Goal: Task Accomplishment & Management: Manage account settings

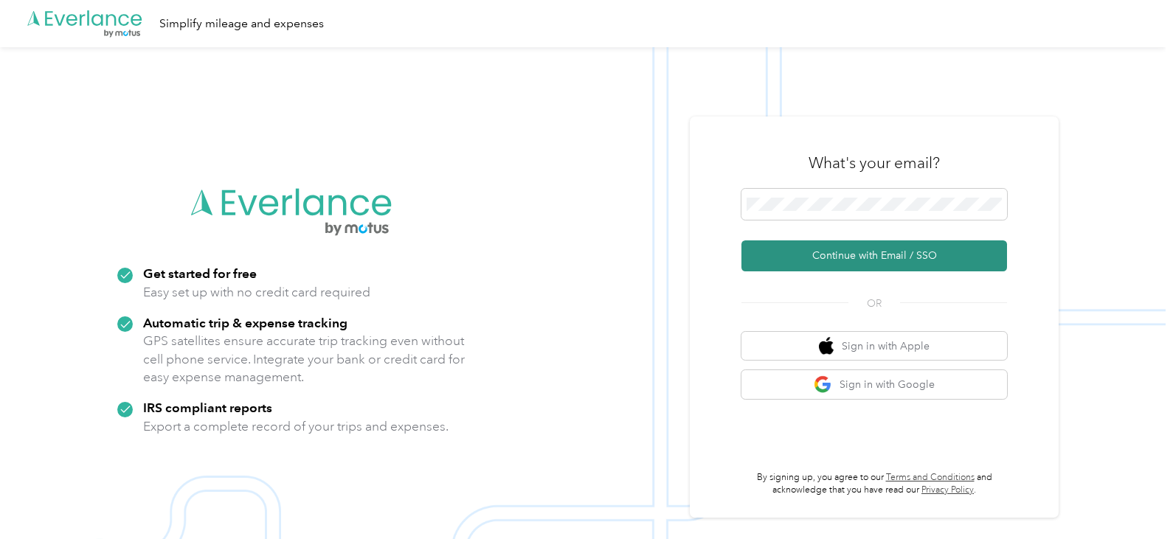
click at [891, 251] on button "Continue with Email / SSO" at bounding box center [874, 255] width 266 height 31
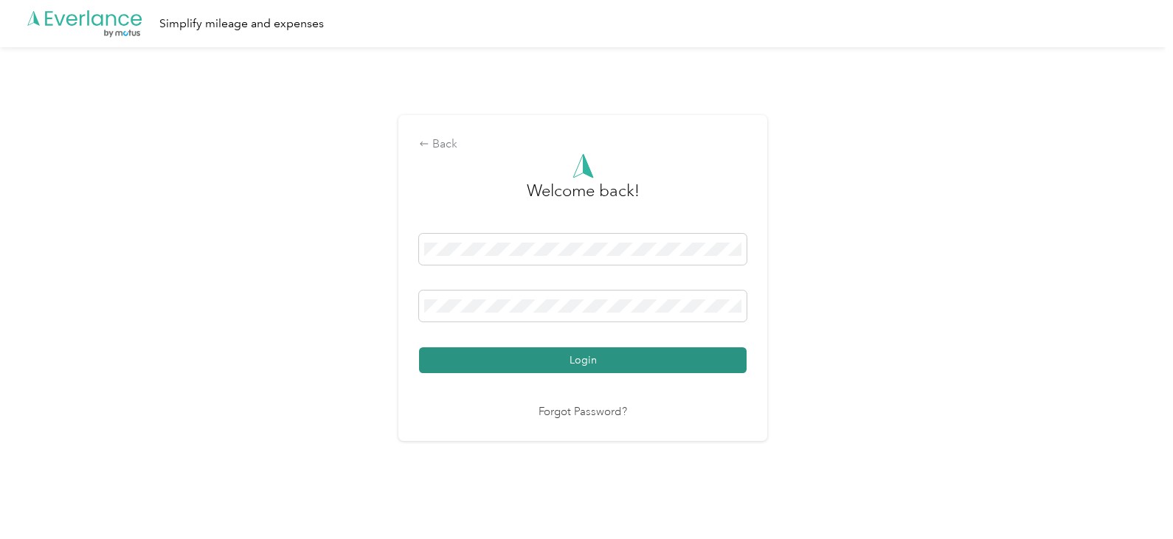
click at [524, 358] on button "Login" at bounding box center [582, 360] width 327 height 26
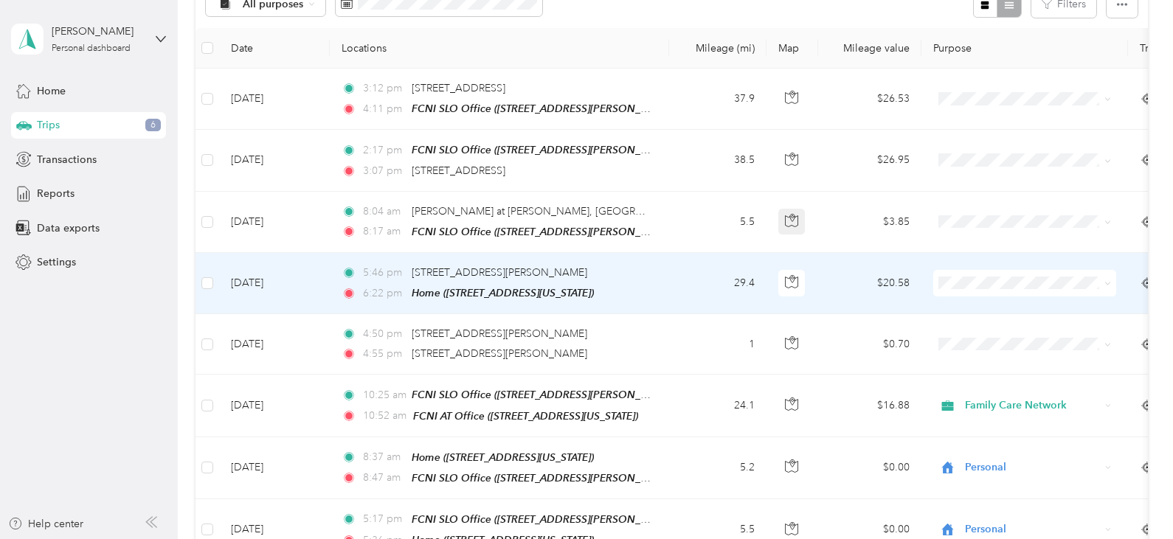
scroll to position [295, 0]
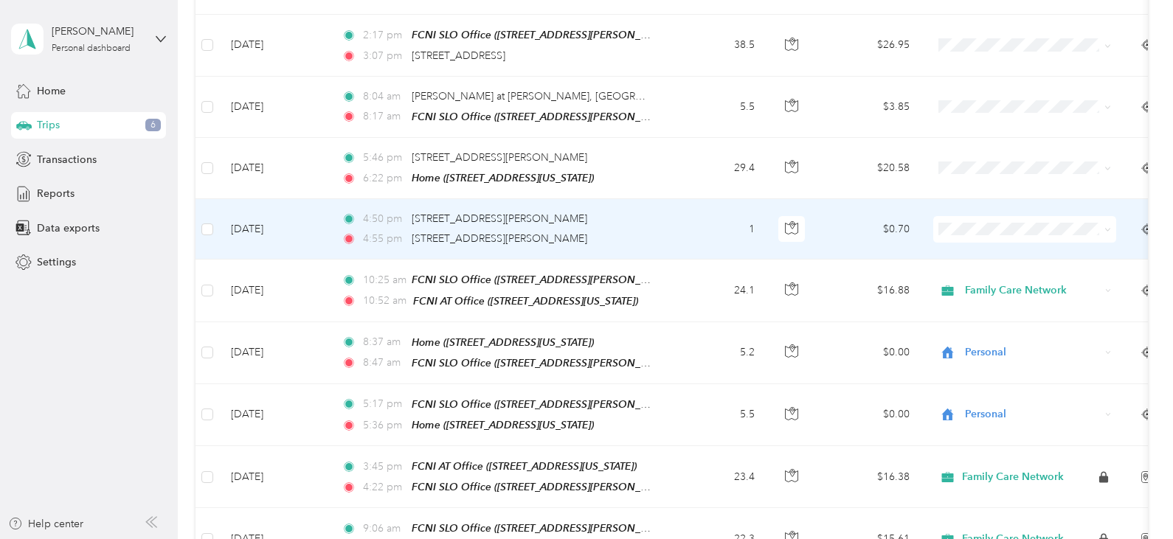
click at [676, 229] on td "1" at bounding box center [717, 229] width 97 height 60
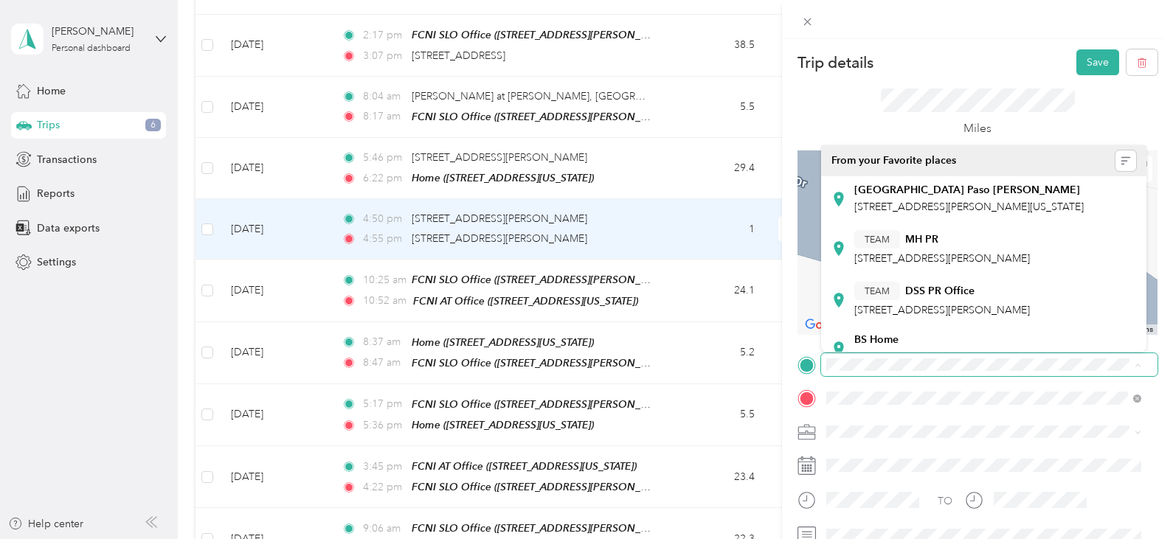
click at [1055, 357] on span at bounding box center [989, 365] width 336 height 24
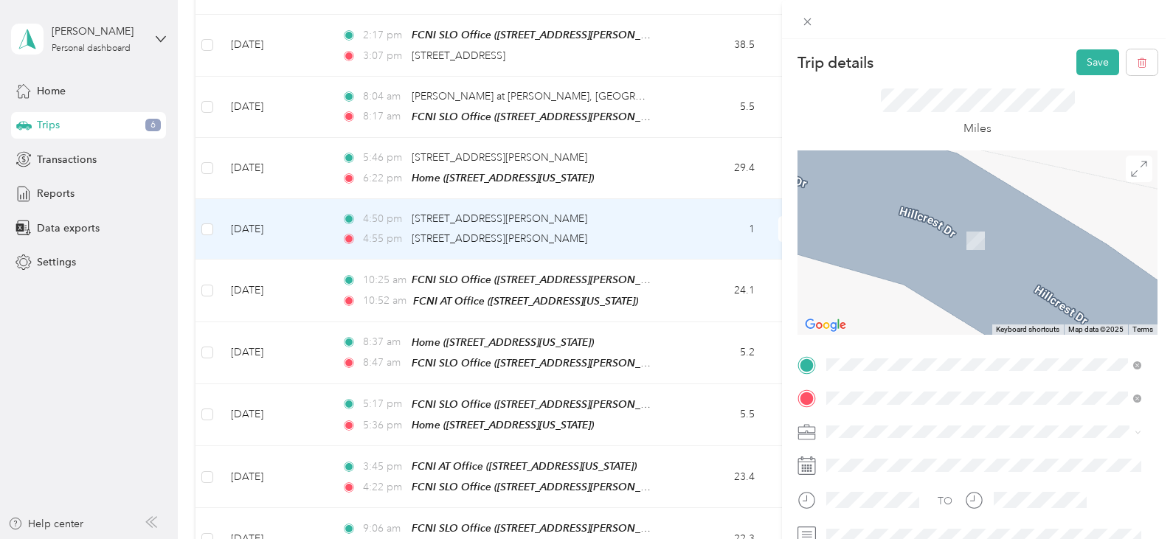
click at [991, 208] on span "[STREET_ADDRESS][US_STATE]" at bounding box center [928, 212] width 148 height 13
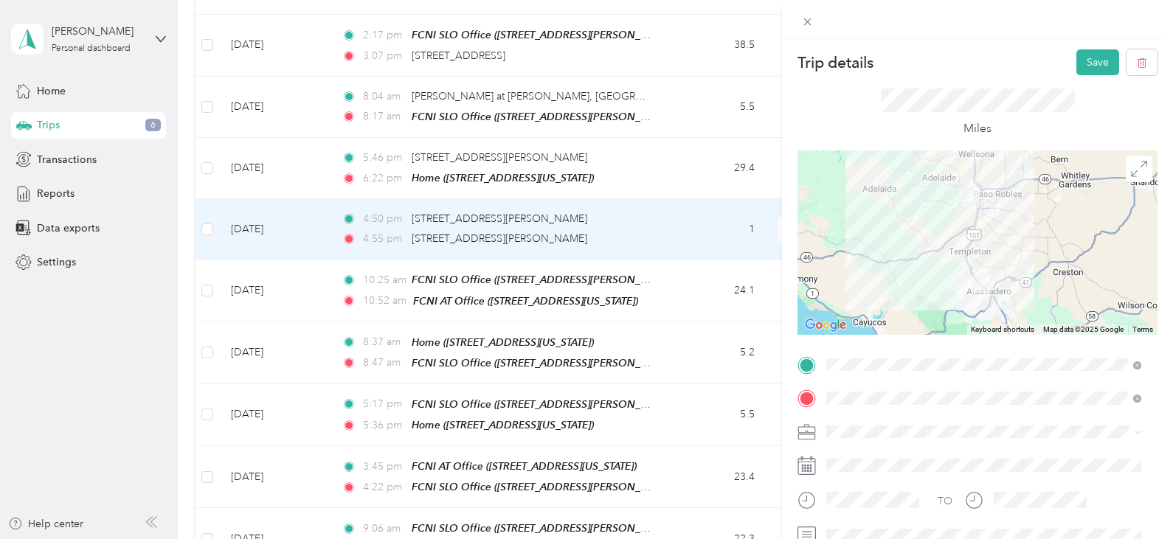
click at [891, 448] on li "Family Care Network" at bounding box center [983, 455] width 325 height 26
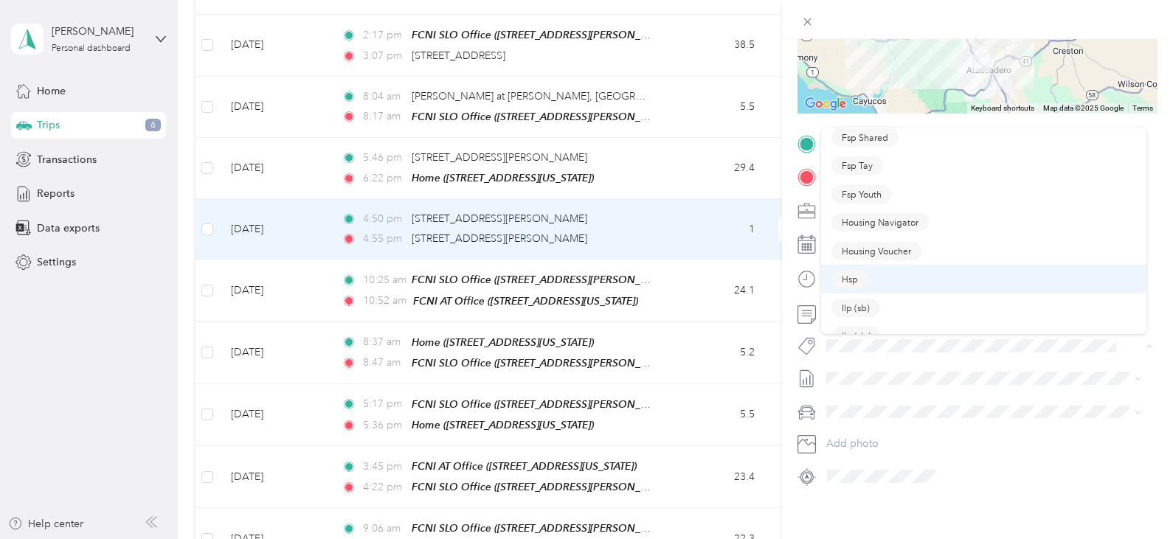
scroll to position [148, 0]
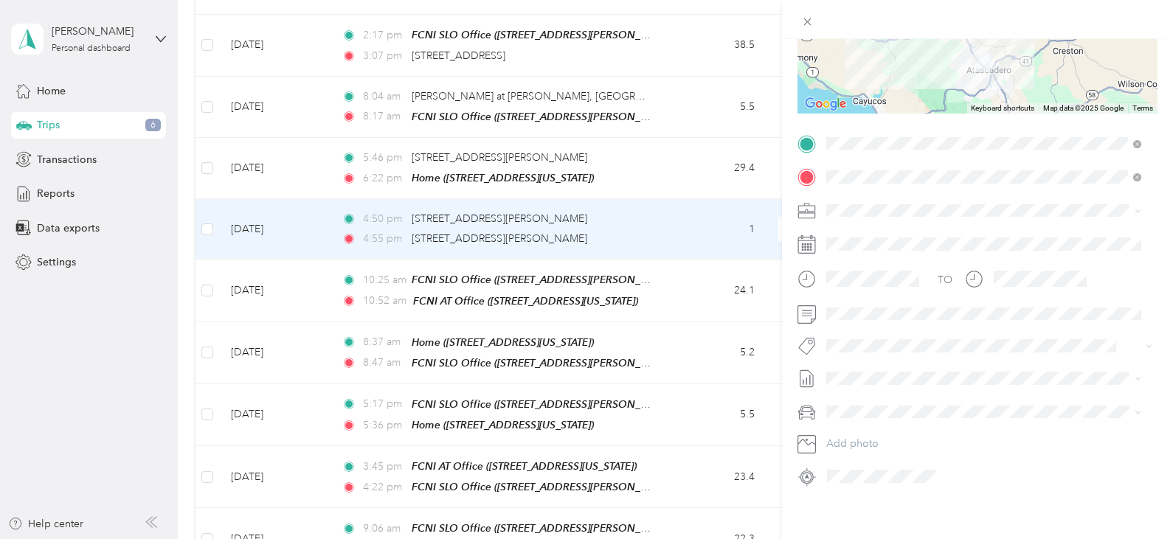
click at [864, 270] on div "Hsp" at bounding box center [983, 274] width 305 height 18
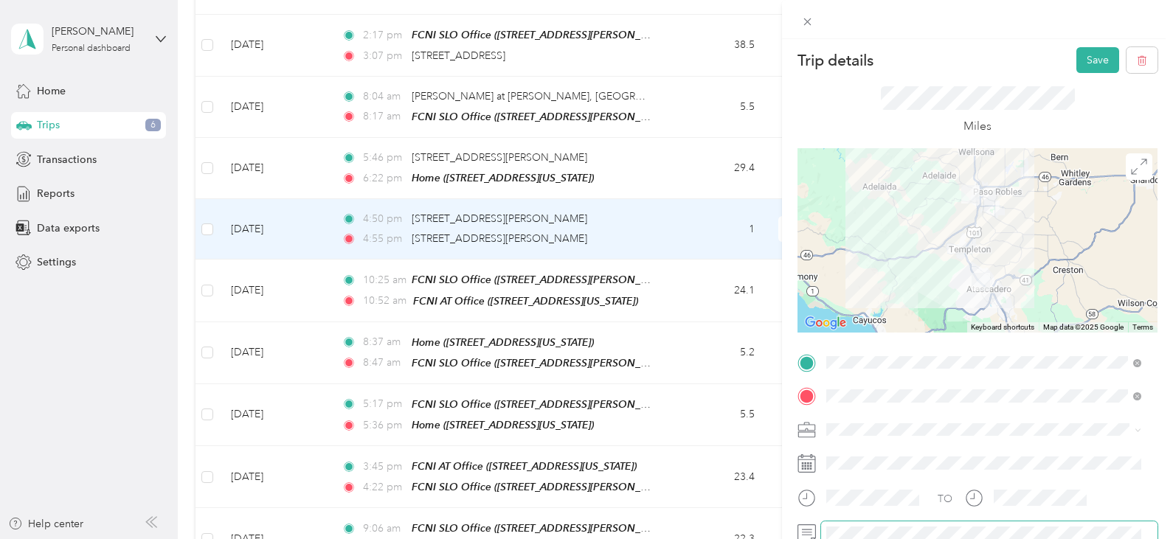
scroll to position [0, 0]
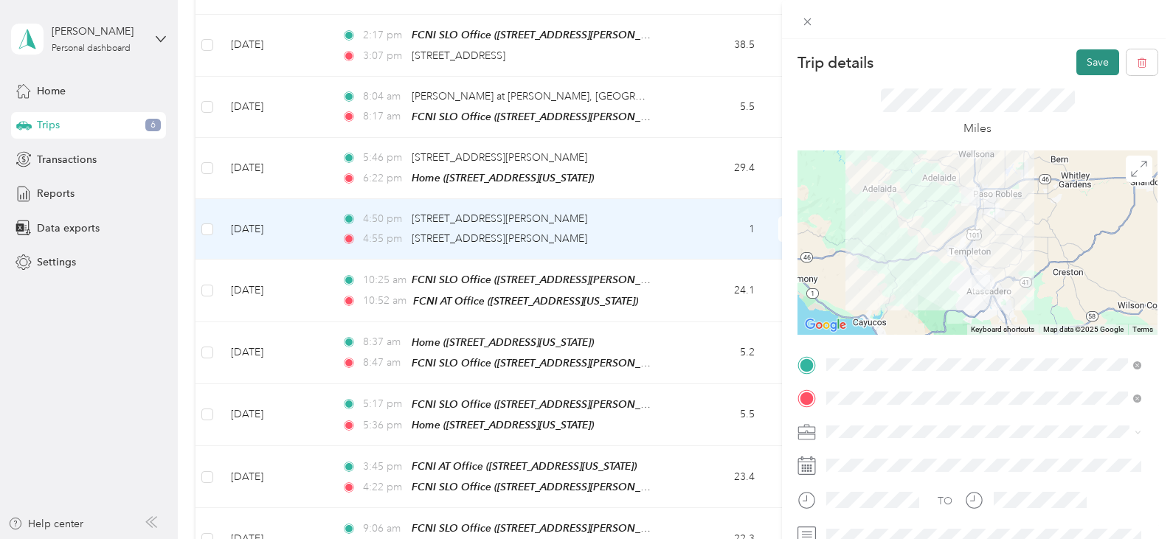
click at [1076, 64] on button "Save" at bounding box center [1097, 62] width 43 height 26
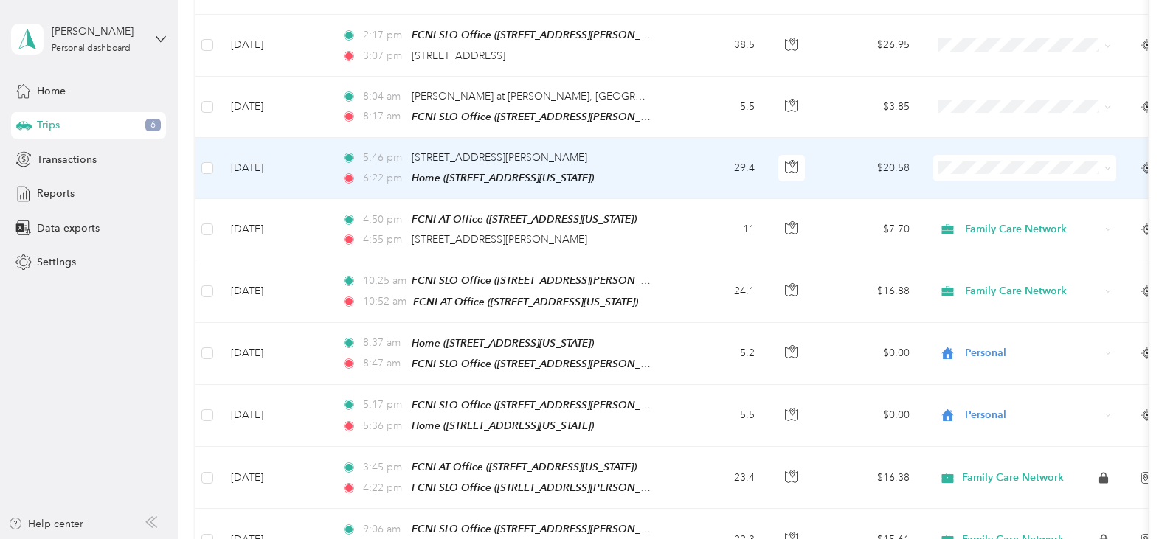
click at [676, 163] on td "29.4" at bounding box center [717, 168] width 97 height 61
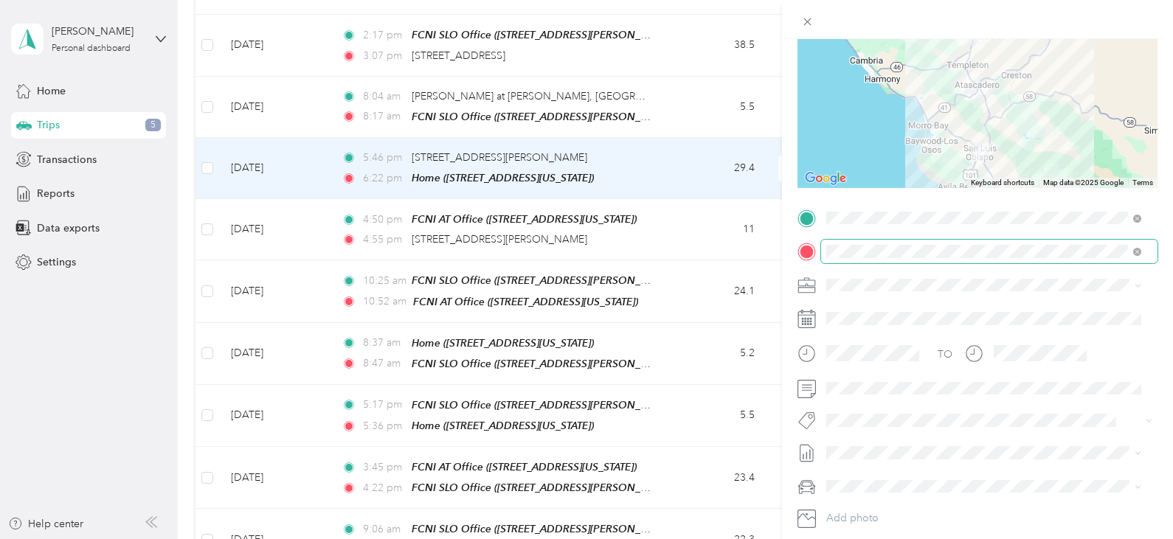
scroll to position [148, 0]
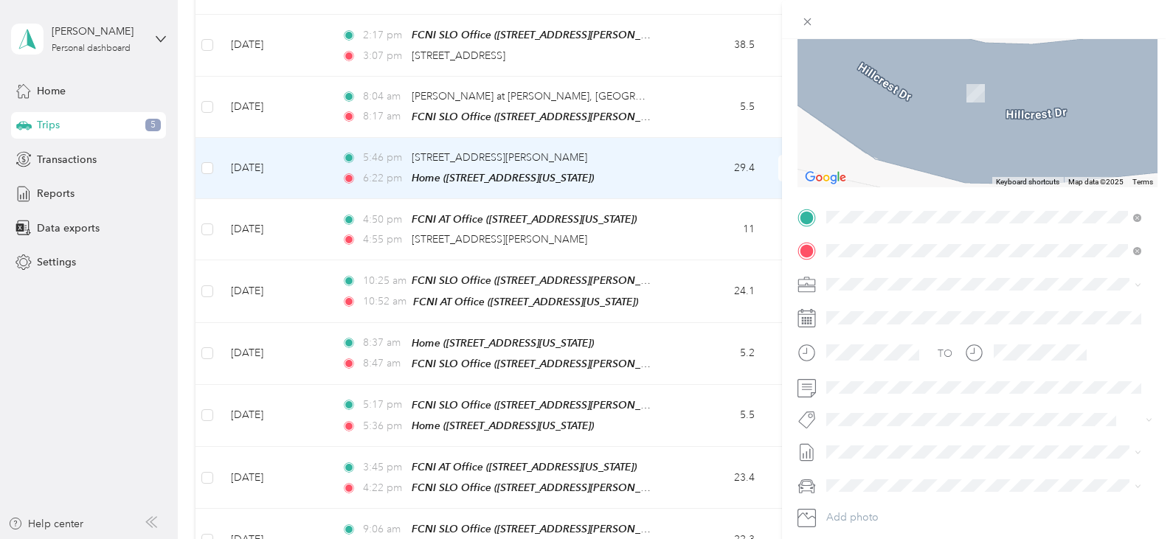
click at [968, 325] on span "[STREET_ADDRESS][PERSON_NAME][US_STATE]" at bounding box center [968, 331] width 229 height 13
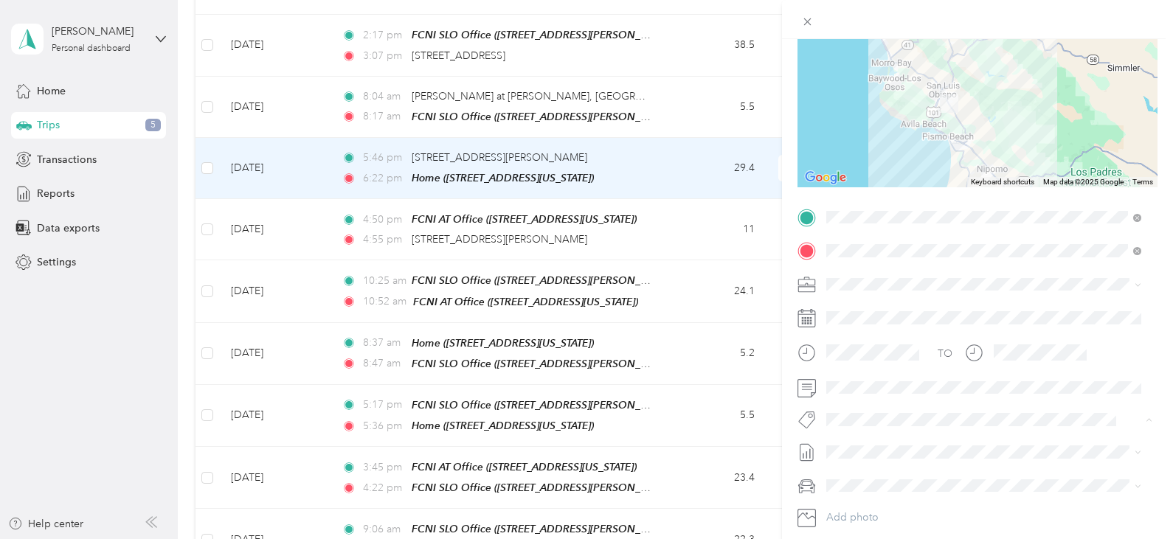
click at [874, 444] on div "Hsp" at bounding box center [983, 446] width 305 height 18
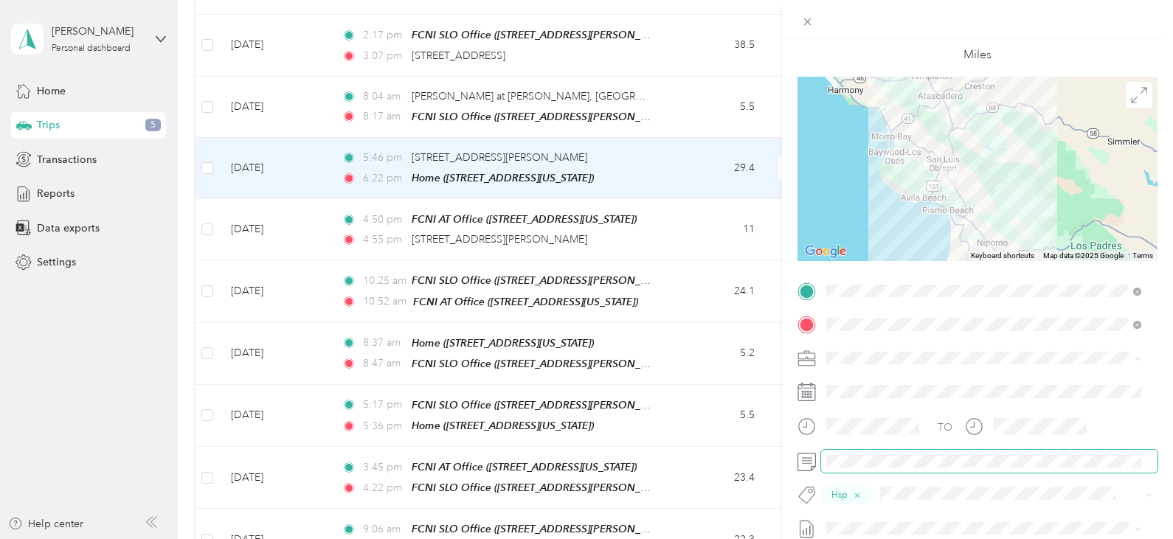
scroll to position [0, 0]
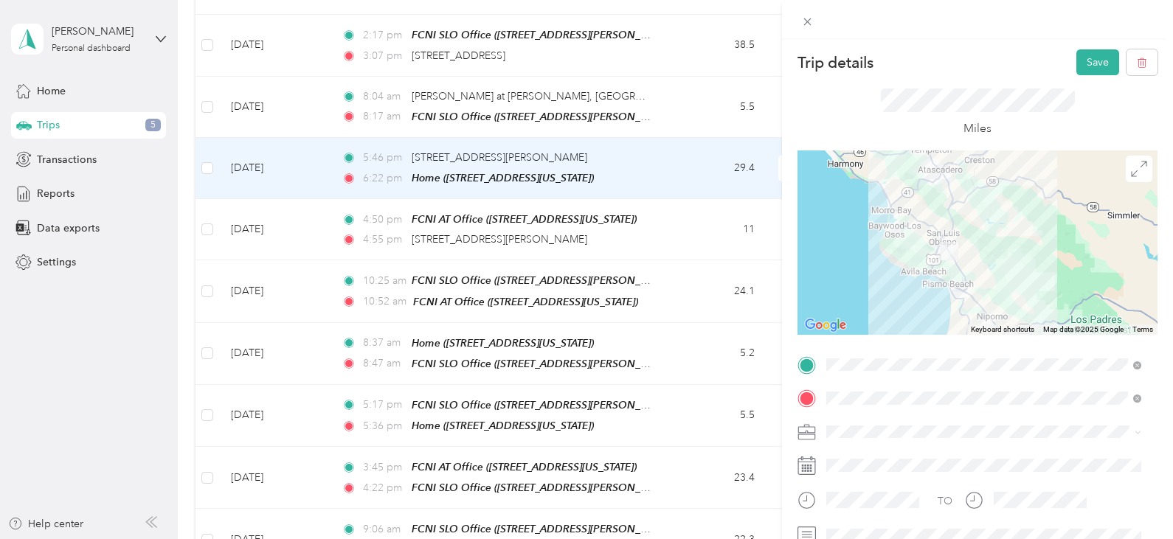
click at [906, 454] on span "Family Care Network" at bounding box center [879, 457] width 97 height 13
click at [1076, 66] on button "Save" at bounding box center [1097, 62] width 43 height 26
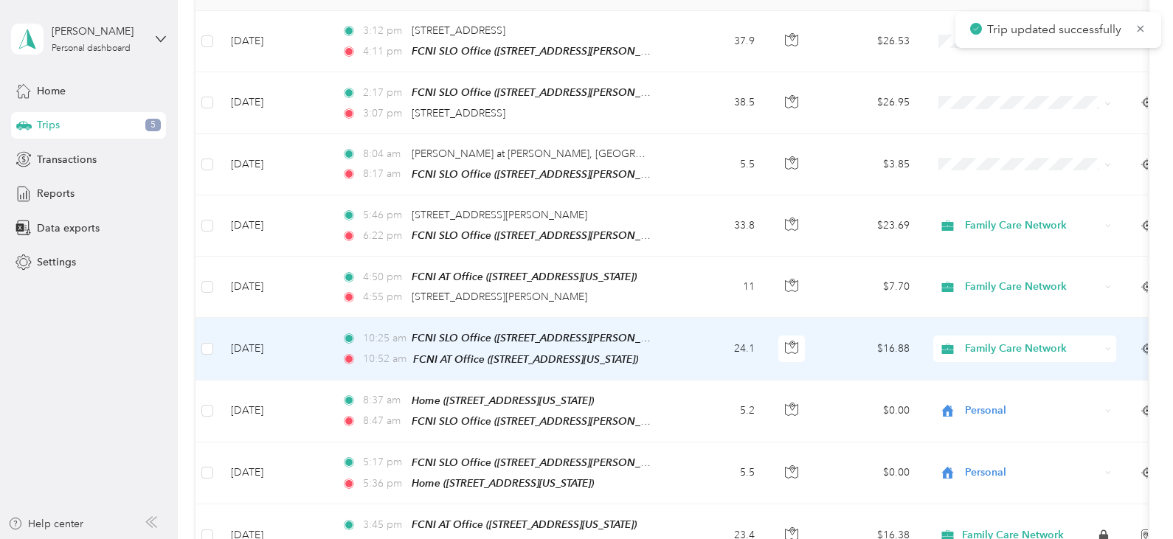
scroll to position [221, 0]
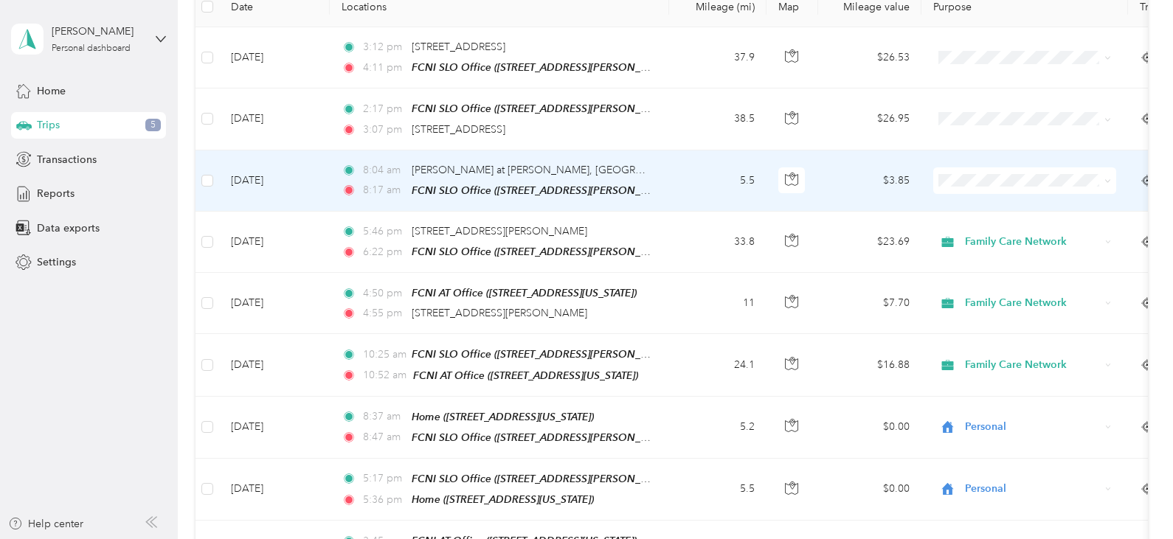
click at [973, 222] on li "Personal" at bounding box center [1024, 232] width 183 height 26
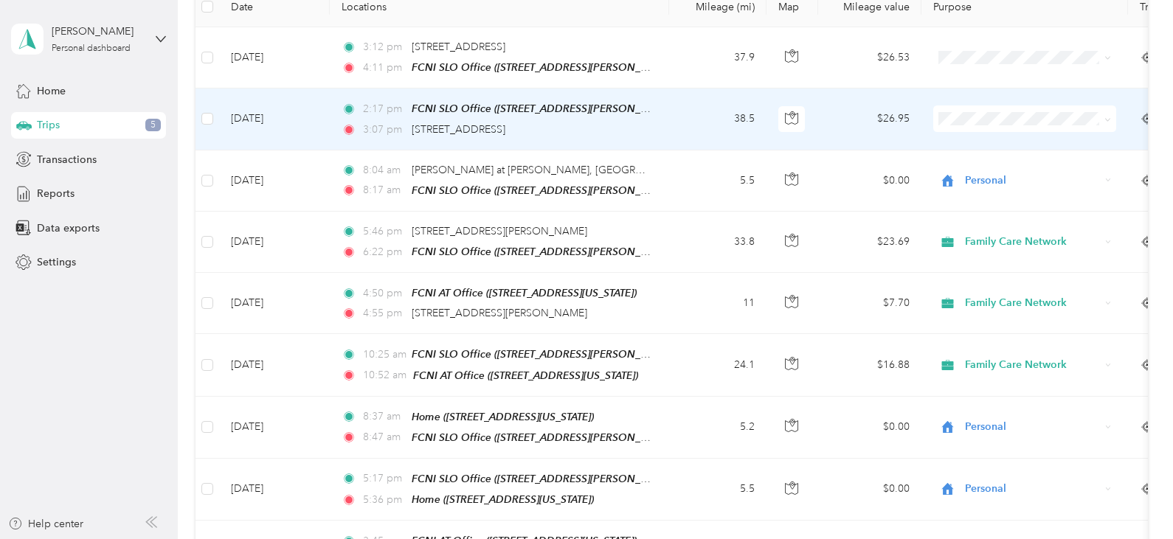
click at [679, 116] on td "38.5" at bounding box center [717, 119] width 97 height 61
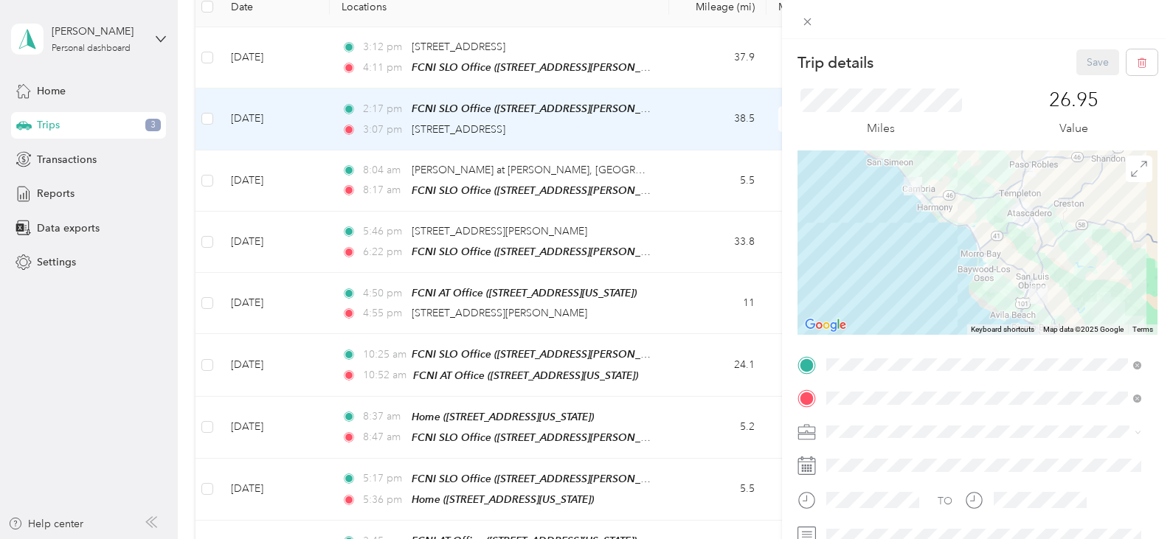
scroll to position [221, 0]
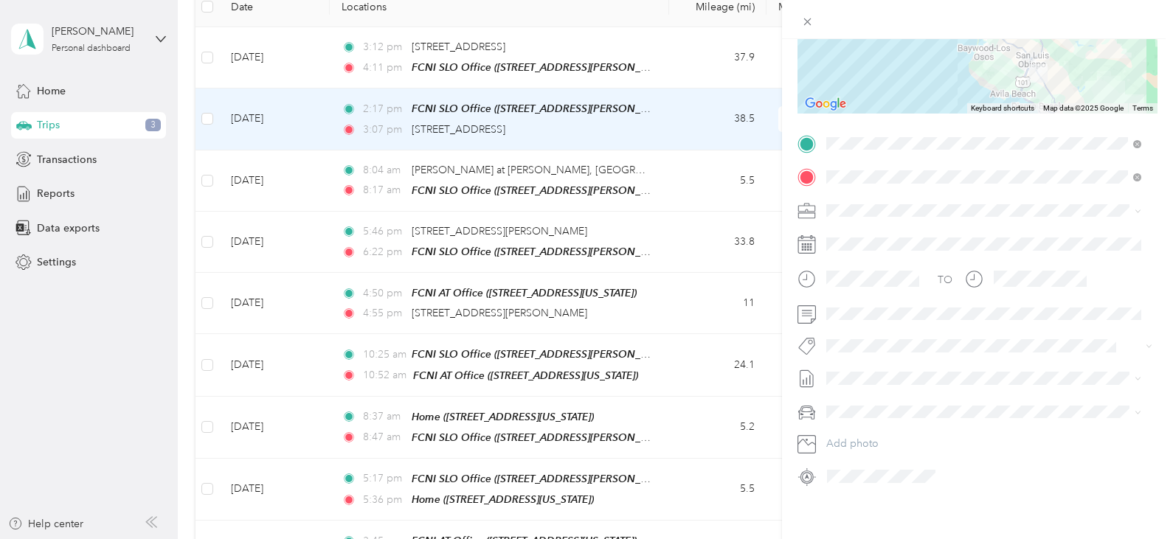
click at [893, 231] on span "Family Care Network" at bounding box center [879, 236] width 97 height 13
click at [887, 320] on span at bounding box center [989, 314] width 336 height 24
click at [854, 378] on li "Hsp" at bounding box center [983, 372] width 325 height 29
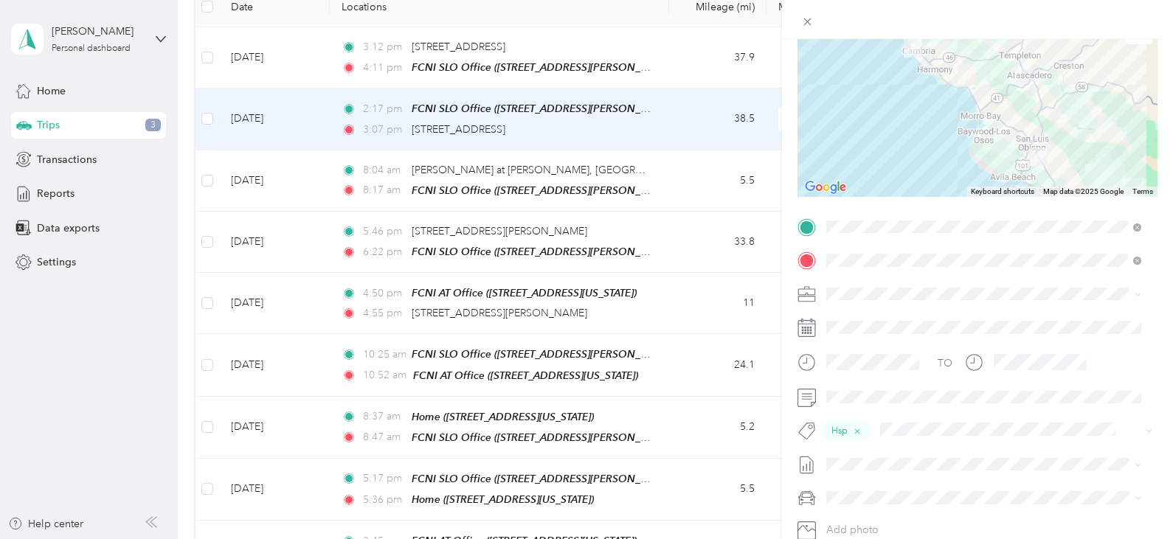
scroll to position [0, 0]
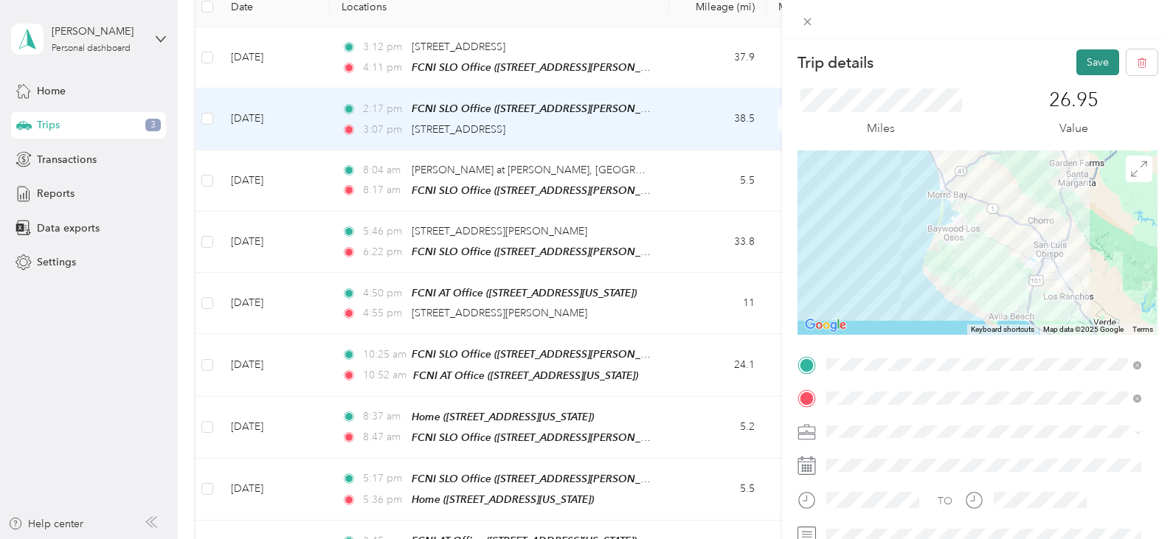
click at [1084, 62] on button "Save" at bounding box center [1097, 62] width 43 height 26
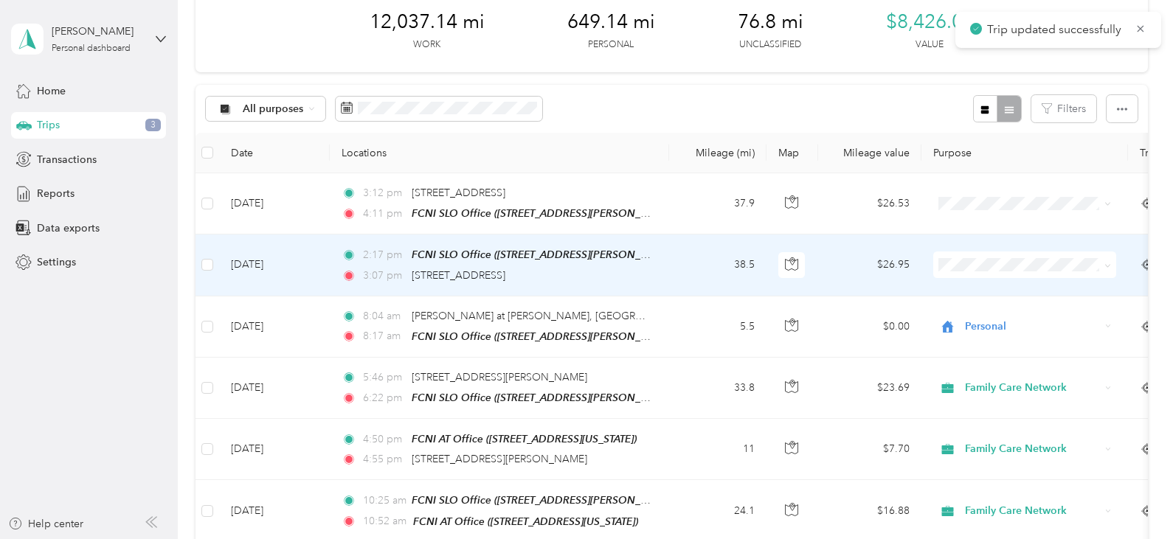
scroll to position [74, 0]
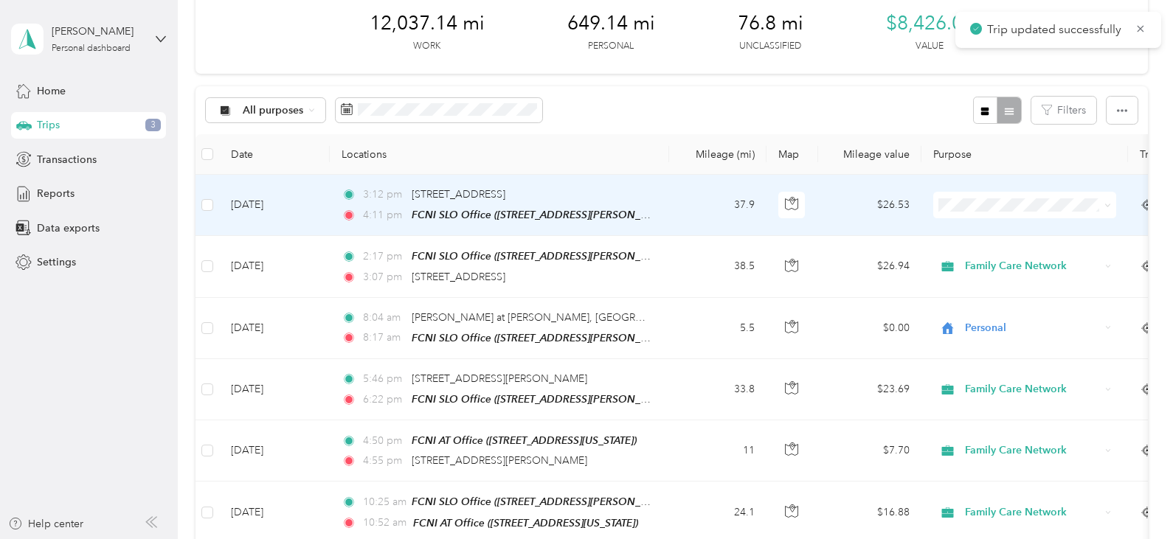
click at [670, 209] on td "37.9" at bounding box center [717, 205] width 97 height 61
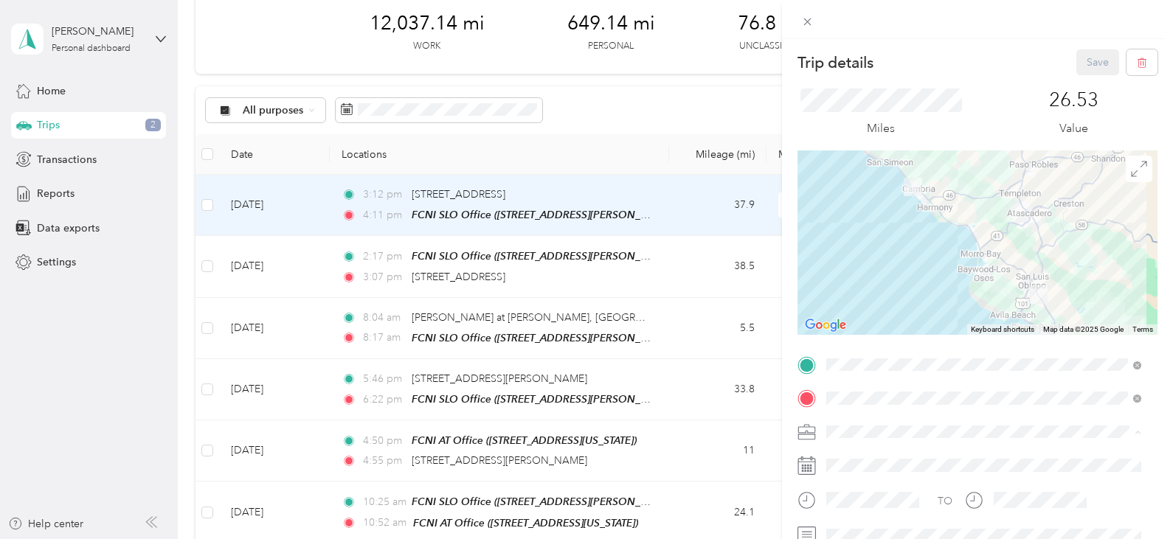
click at [882, 451] on span "Family Care Network" at bounding box center [879, 457] width 97 height 13
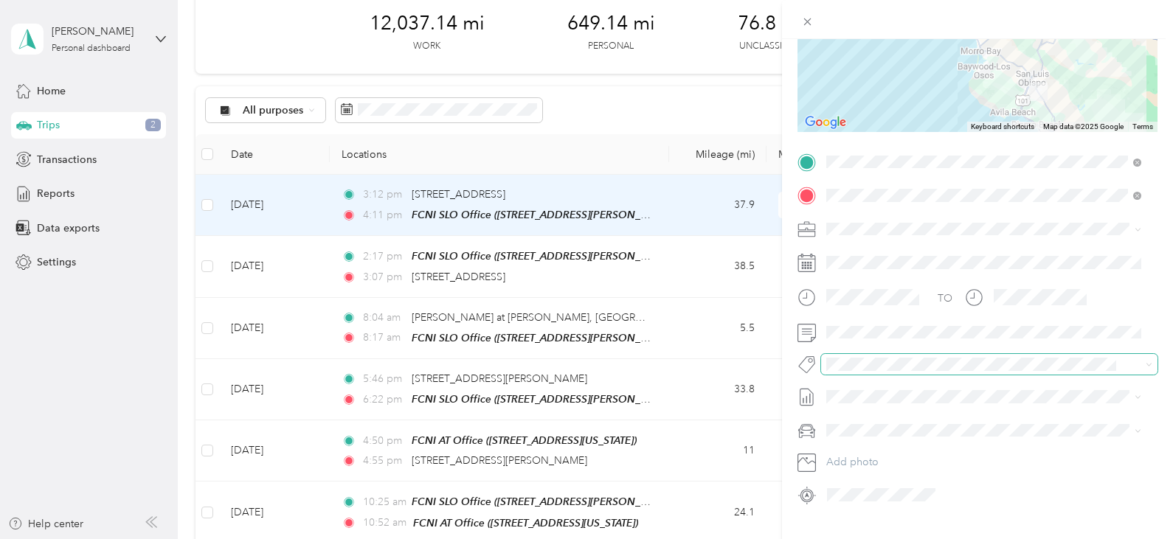
scroll to position [221, 0]
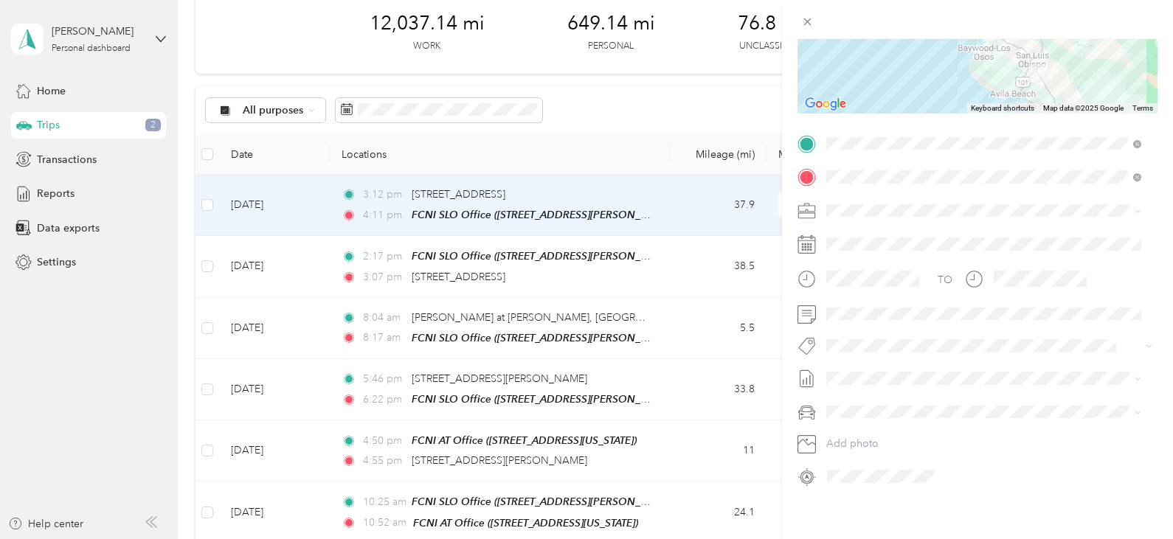
click at [858, 288] on span "Hsp" at bounding box center [850, 283] width 16 height 13
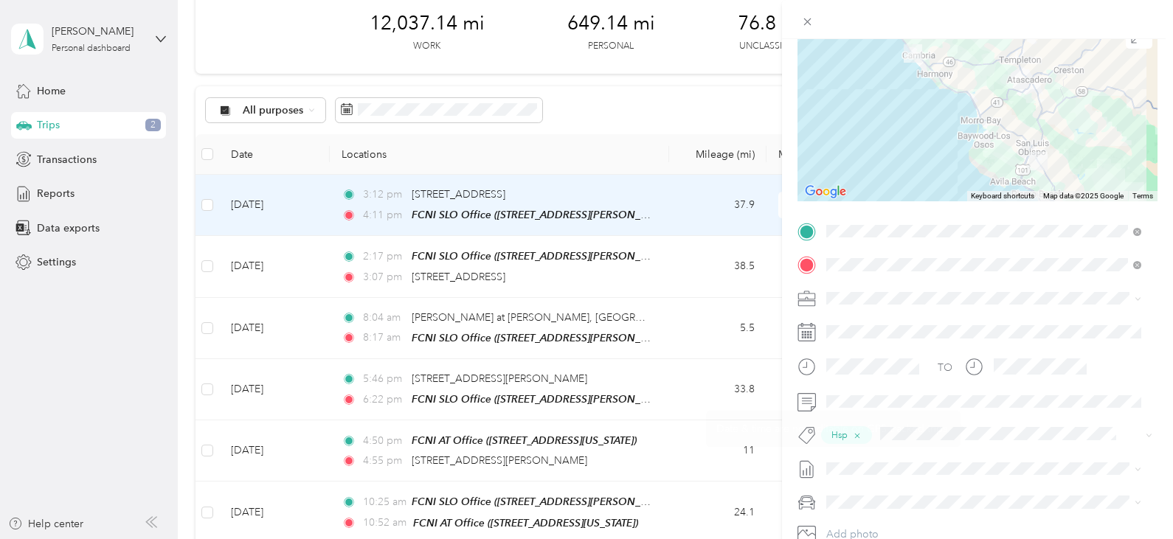
scroll to position [0, 0]
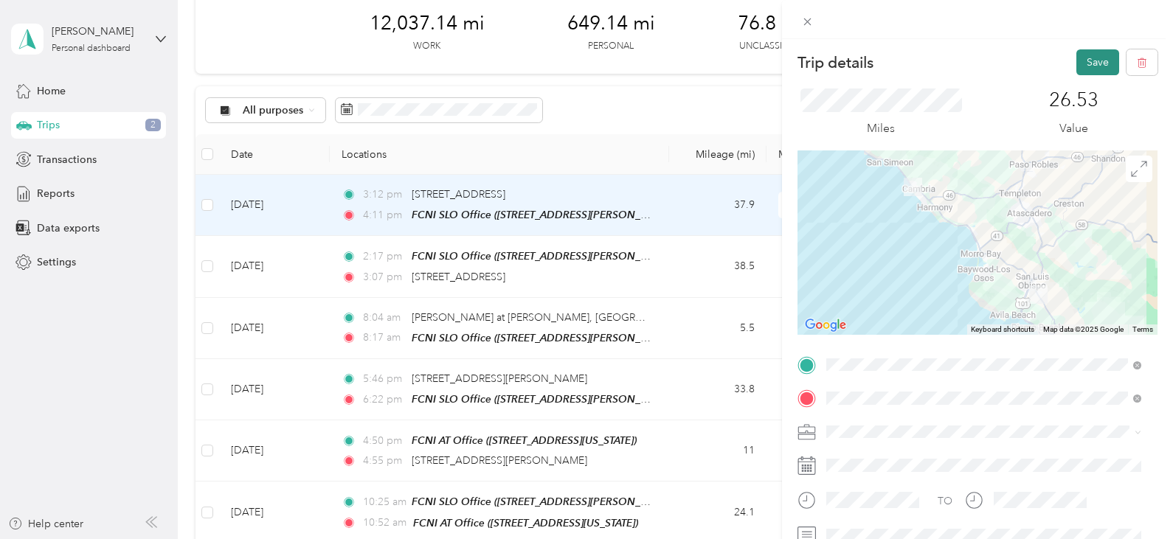
click at [1081, 58] on button "Save" at bounding box center [1097, 62] width 43 height 26
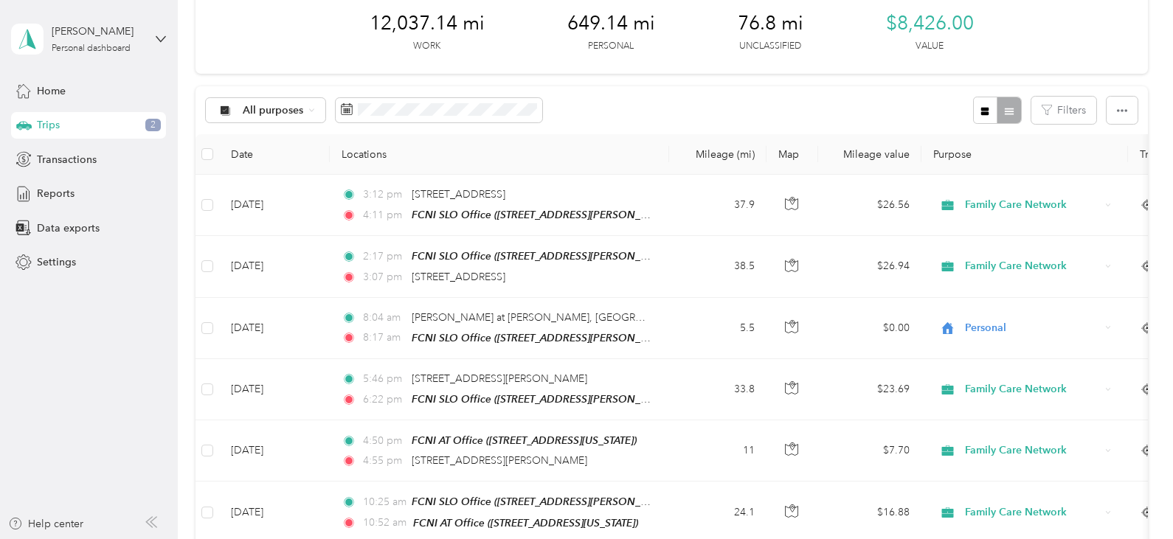
click at [155, 35] on div "[PERSON_NAME] Personal dashboard" at bounding box center [88, 39] width 155 height 52
click at [63, 116] on div "Log out" at bounding box center [52, 121] width 57 height 15
